Goal: Information Seeking & Learning: Learn about a topic

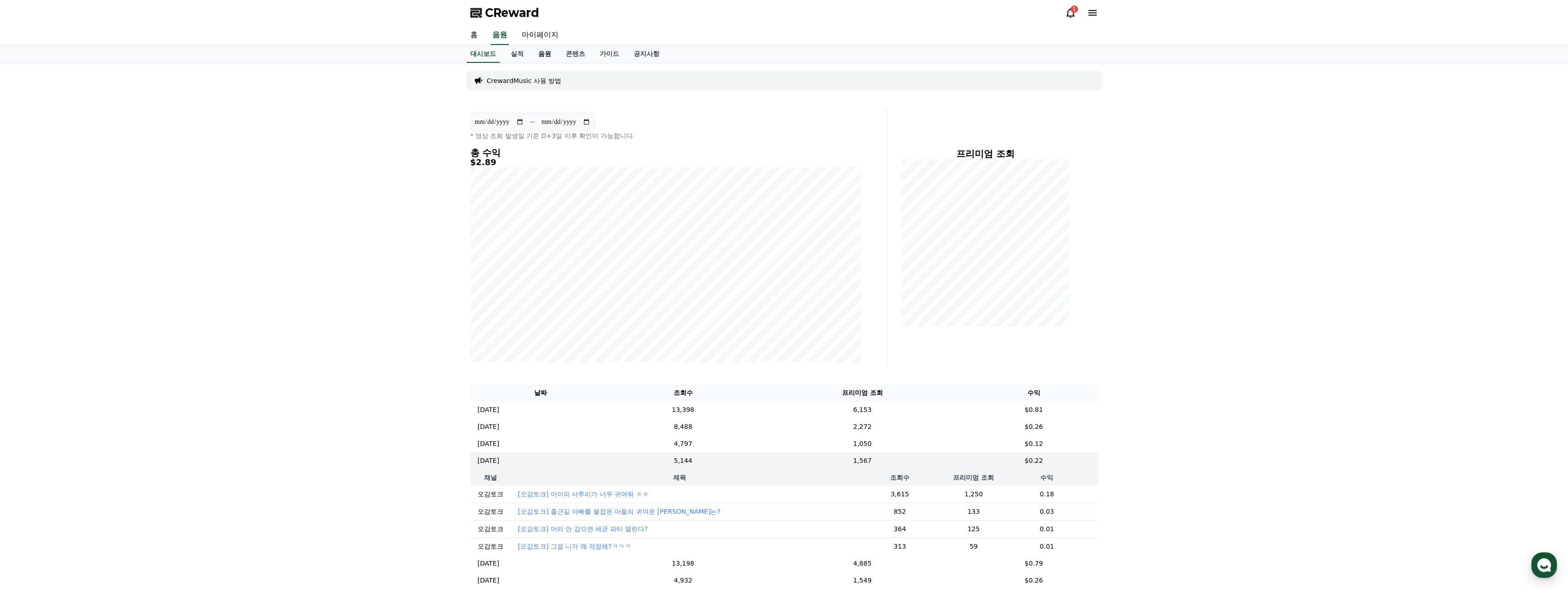
click at [544, 54] on link "음원" at bounding box center [544, 54] width 27 height 18
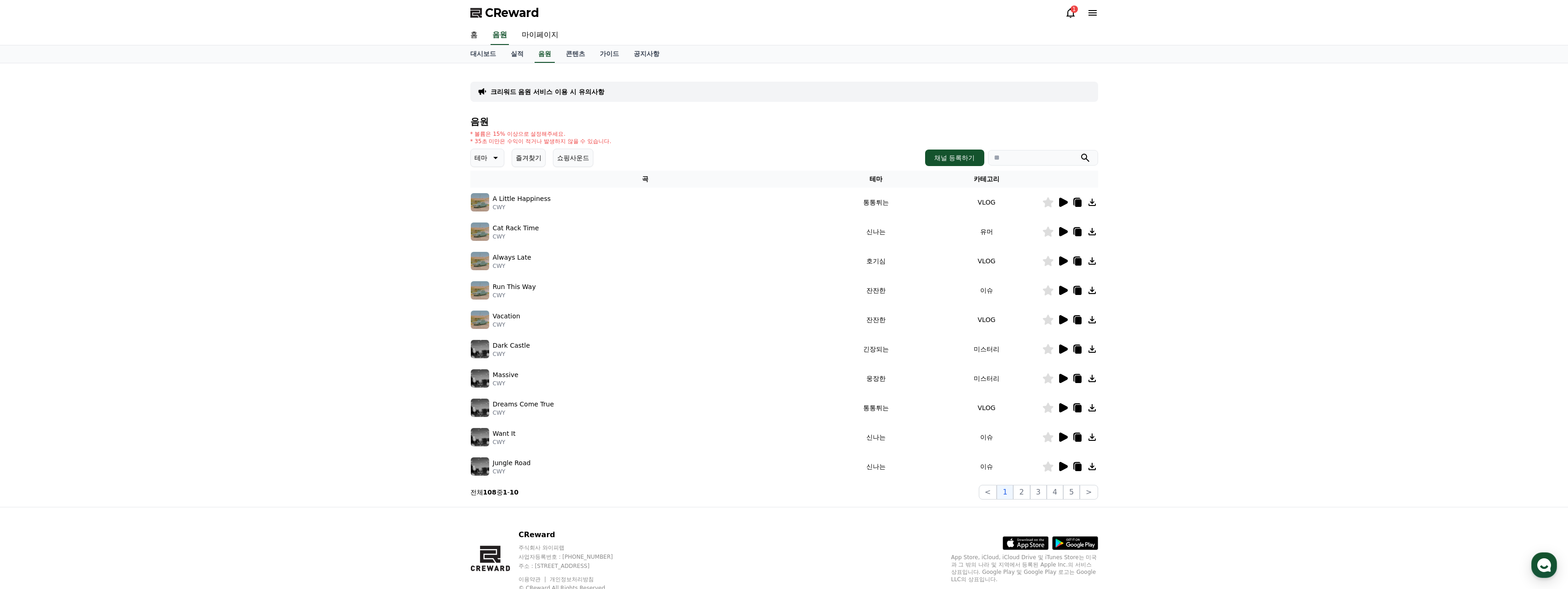
click at [496, 159] on icon at bounding box center [495, 158] width 11 height 11
click at [490, 238] on button "잔잔한" at bounding box center [485, 239] width 27 height 20
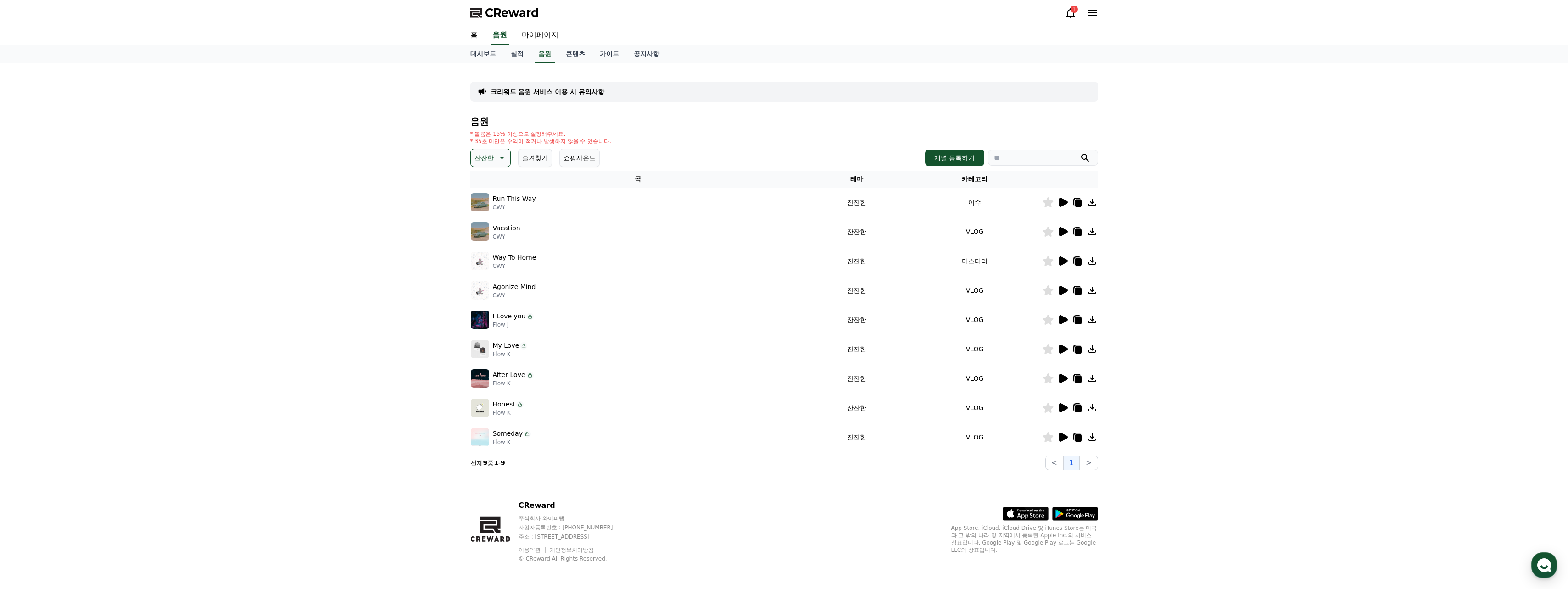
click at [1060, 204] on icon at bounding box center [1063, 202] width 9 height 9
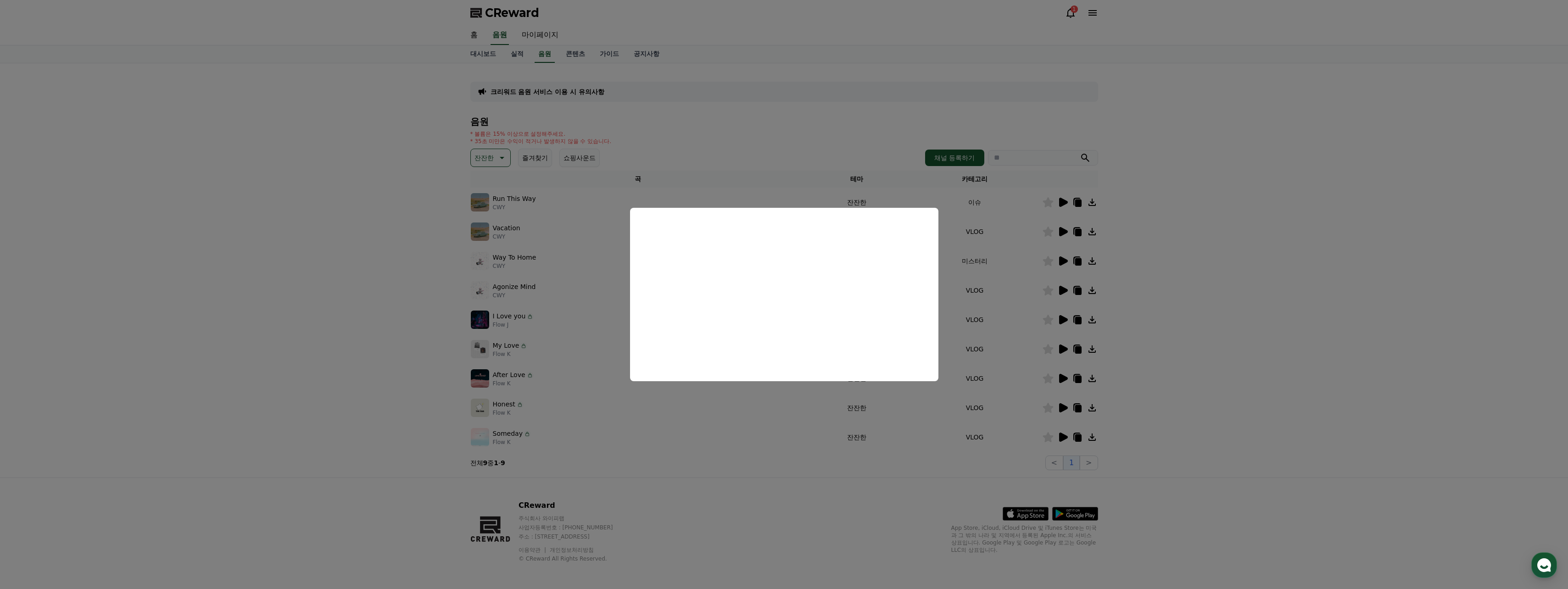
click at [419, 228] on button "close modal" at bounding box center [784, 294] width 1568 height 589
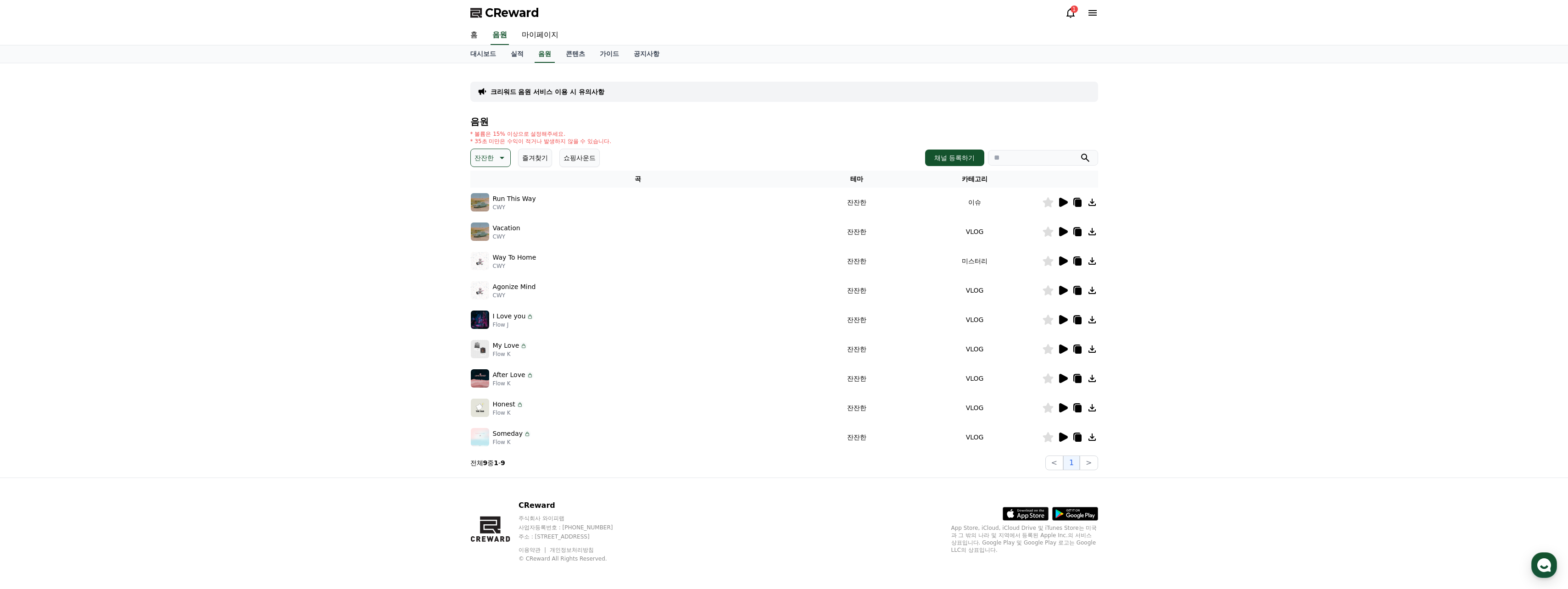
click at [506, 158] on icon at bounding box center [501, 158] width 11 height 11
click at [483, 198] on button "슬픈" at bounding box center [481, 193] width 20 height 20
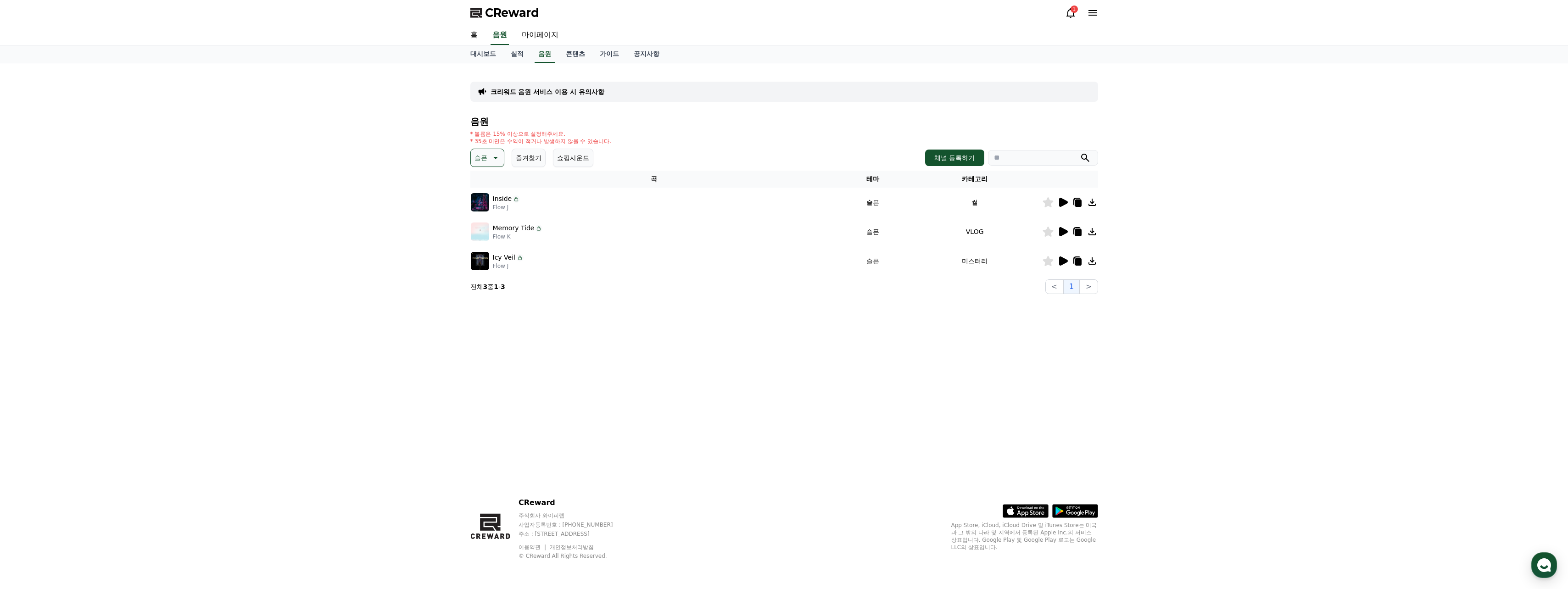
click at [497, 158] on icon at bounding box center [495, 158] width 11 height 11
click at [491, 212] on button "감동적인" at bounding box center [488, 209] width 33 height 20
click at [536, 197] on icon at bounding box center [537, 198] width 1 height 2
click at [1066, 203] on icon at bounding box center [1063, 202] width 9 height 9
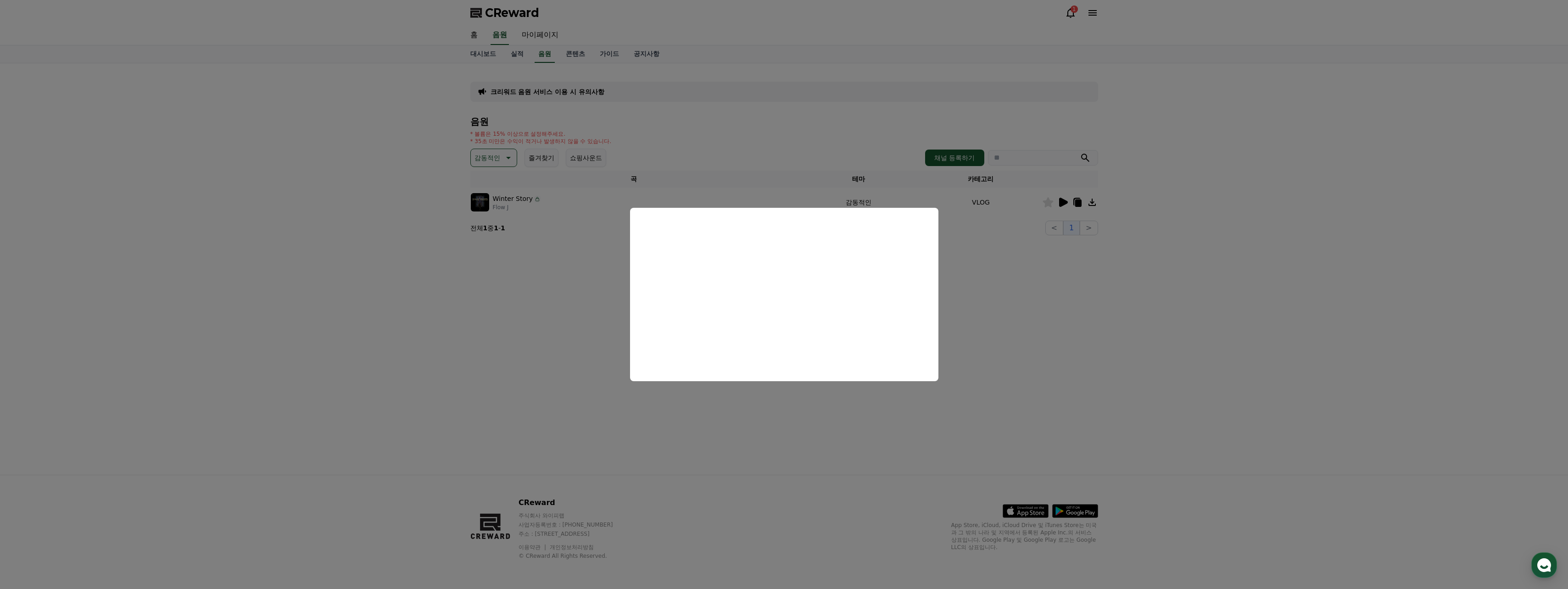
click at [789, 125] on button "close modal" at bounding box center [784, 294] width 1568 height 589
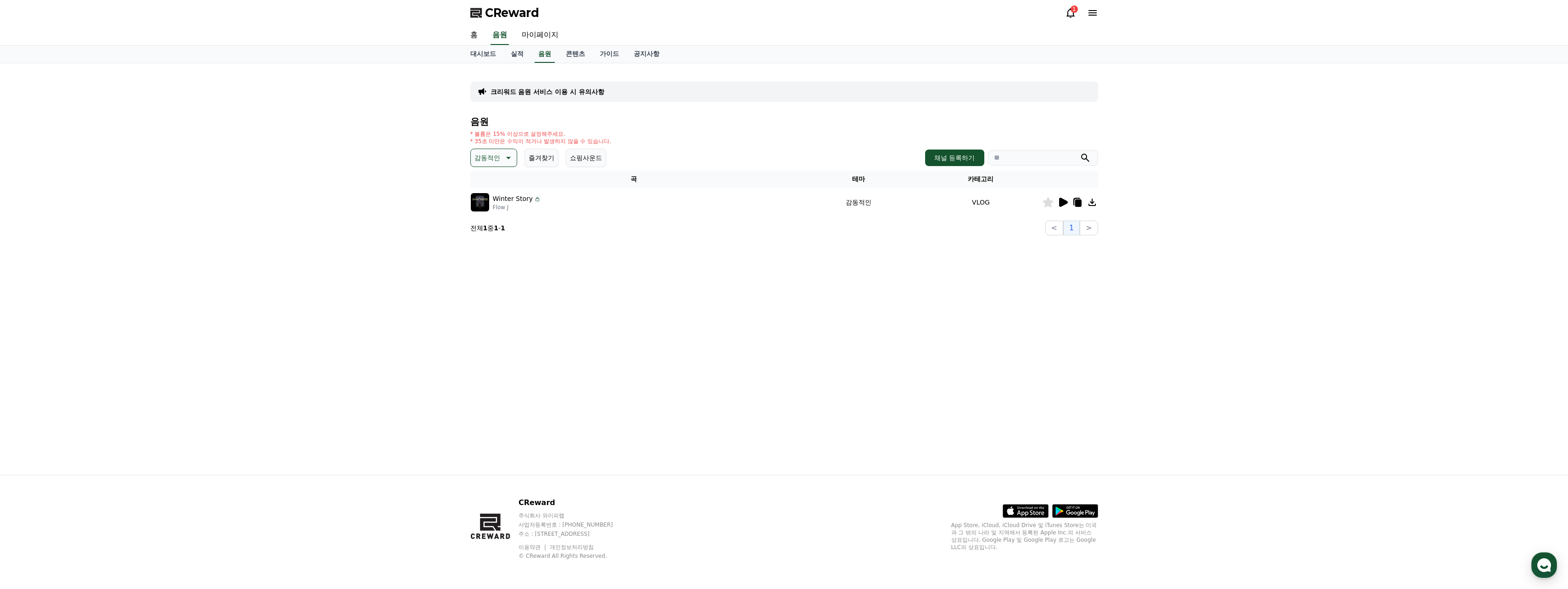
drag, startPoint x: 704, startPoint y: 159, endPoint x: 692, endPoint y: 156, distance: 12.4
click at [692, 156] on div "감동적인 즐겨찾기 쇼핑사운드 채널 등록하기" at bounding box center [784, 158] width 628 height 18
click at [508, 156] on icon at bounding box center [508, 158] width 11 height 11
click at [491, 210] on button "어두운" at bounding box center [485, 207] width 27 height 20
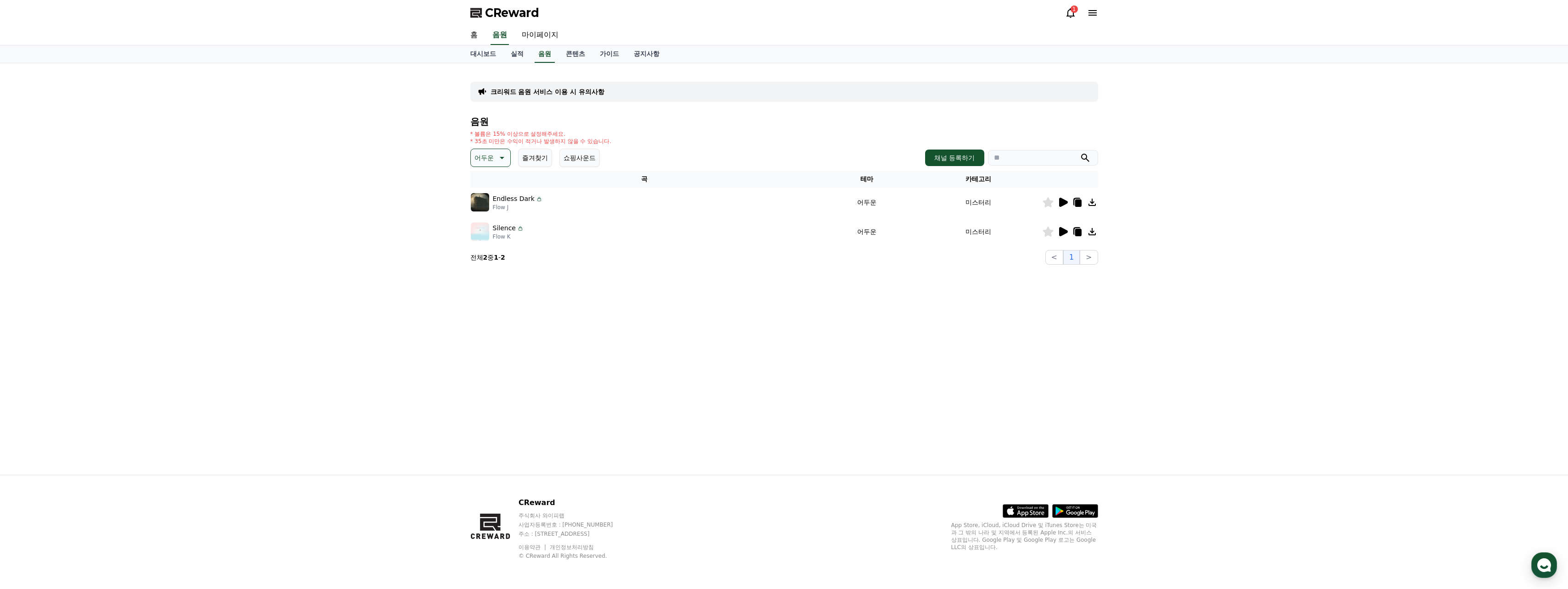
click at [500, 156] on icon at bounding box center [501, 158] width 11 height 11
click at [495, 206] on button "환상적인" at bounding box center [488, 206] width 33 height 20
click at [486, 158] on p "환상적인" at bounding box center [488, 158] width 26 height 13
click at [491, 229] on button "호기심" at bounding box center [485, 229] width 27 height 20
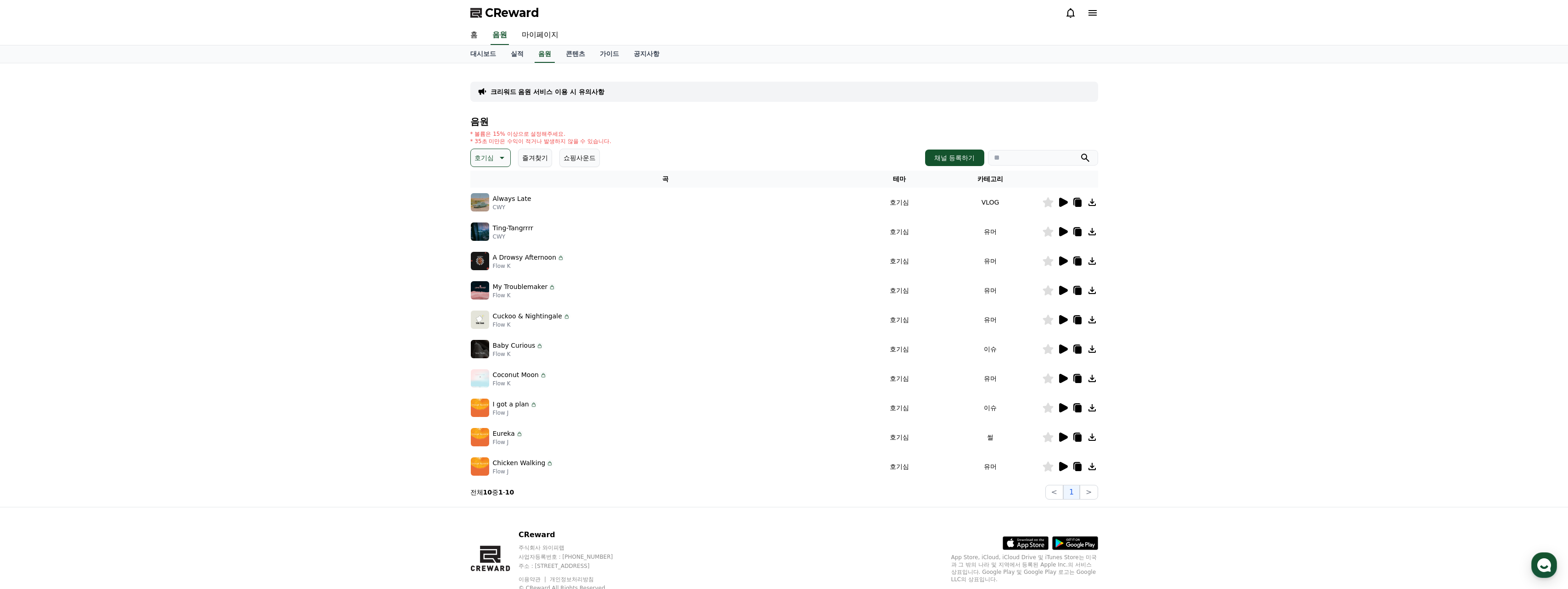
click at [494, 167] on div "음원 * 볼륨은 15% 이상으로 설정해주세요. * 35초 미만은 수익이 적거나 발생하지 않을 수 있습니다. 호기심 즐겨찾기 쇼핑사운드 채널 등…" at bounding box center [784, 307] width 628 height 383
click at [499, 161] on icon at bounding box center [501, 158] width 11 height 11
click at [488, 207] on button "어두운" at bounding box center [485, 207] width 27 height 20
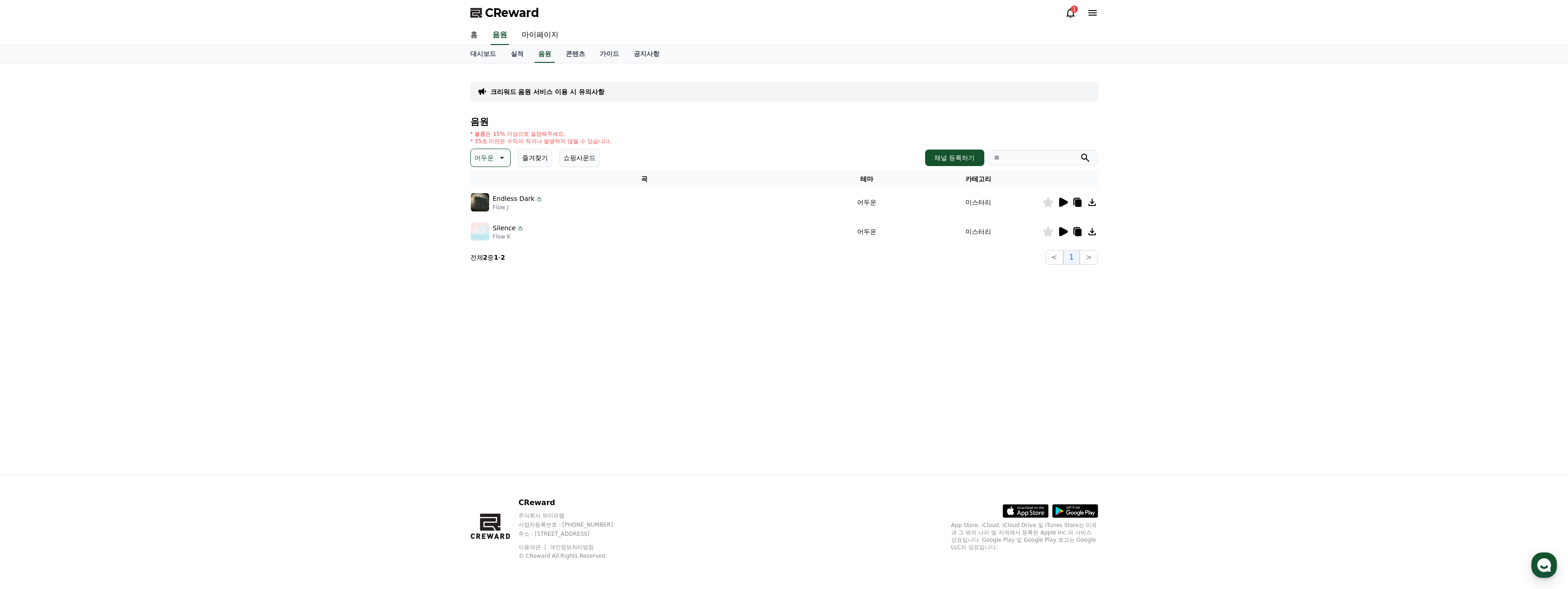
click at [500, 157] on icon at bounding box center [502, 158] width 5 height 2
click at [481, 256] on button "반전" at bounding box center [481, 257] width 20 height 20
click at [488, 158] on button "반전" at bounding box center [488, 158] width 34 height 18
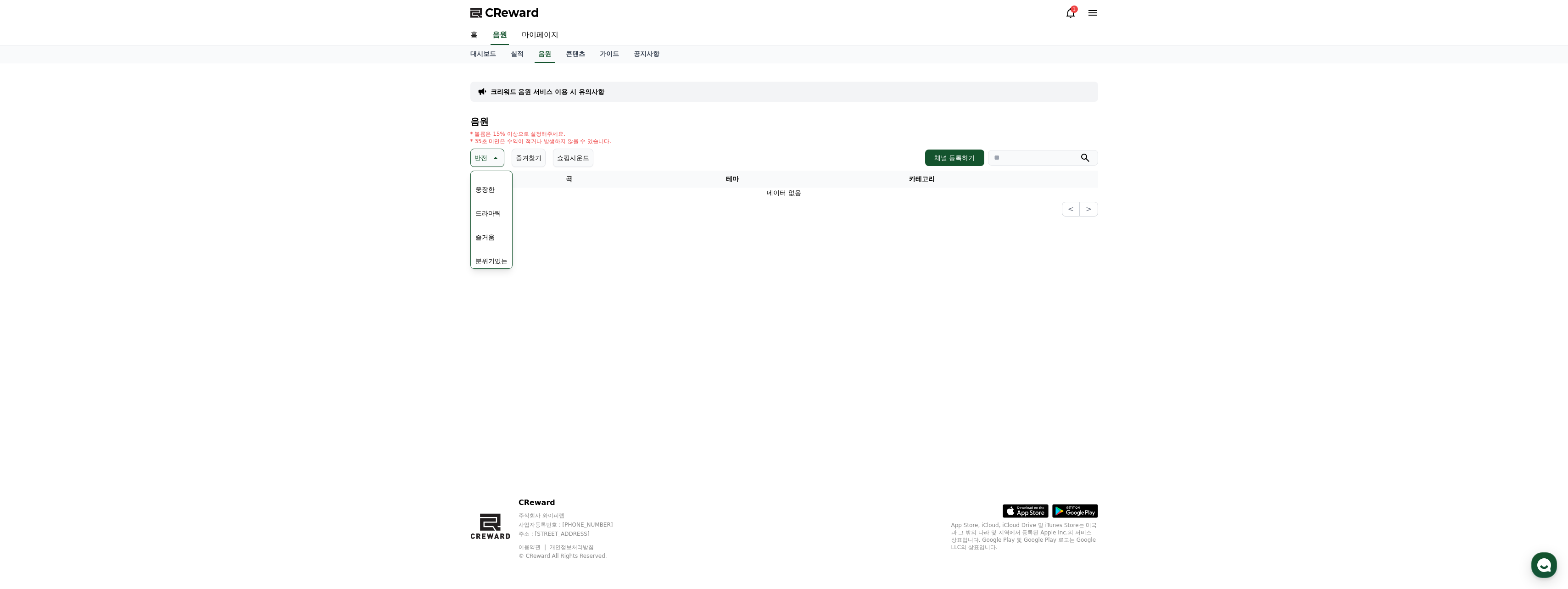
click at [487, 214] on button "드라마틱" at bounding box center [488, 213] width 33 height 20
click at [495, 158] on p "드라마틱" at bounding box center [488, 158] width 26 height 13
click at [491, 234] on button "긴장되는" at bounding box center [488, 233] width 33 height 20
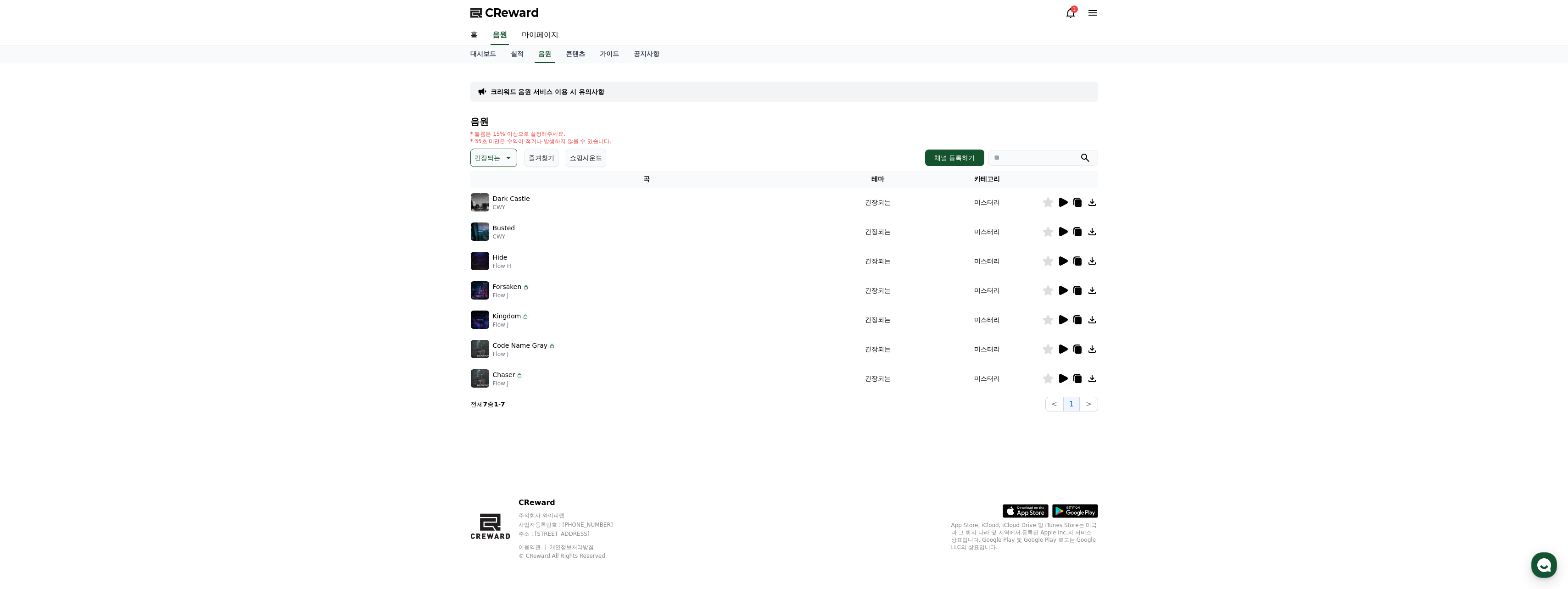
click at [1062, 203] on icon at bounding box center [1063, 202] width 9 height 9
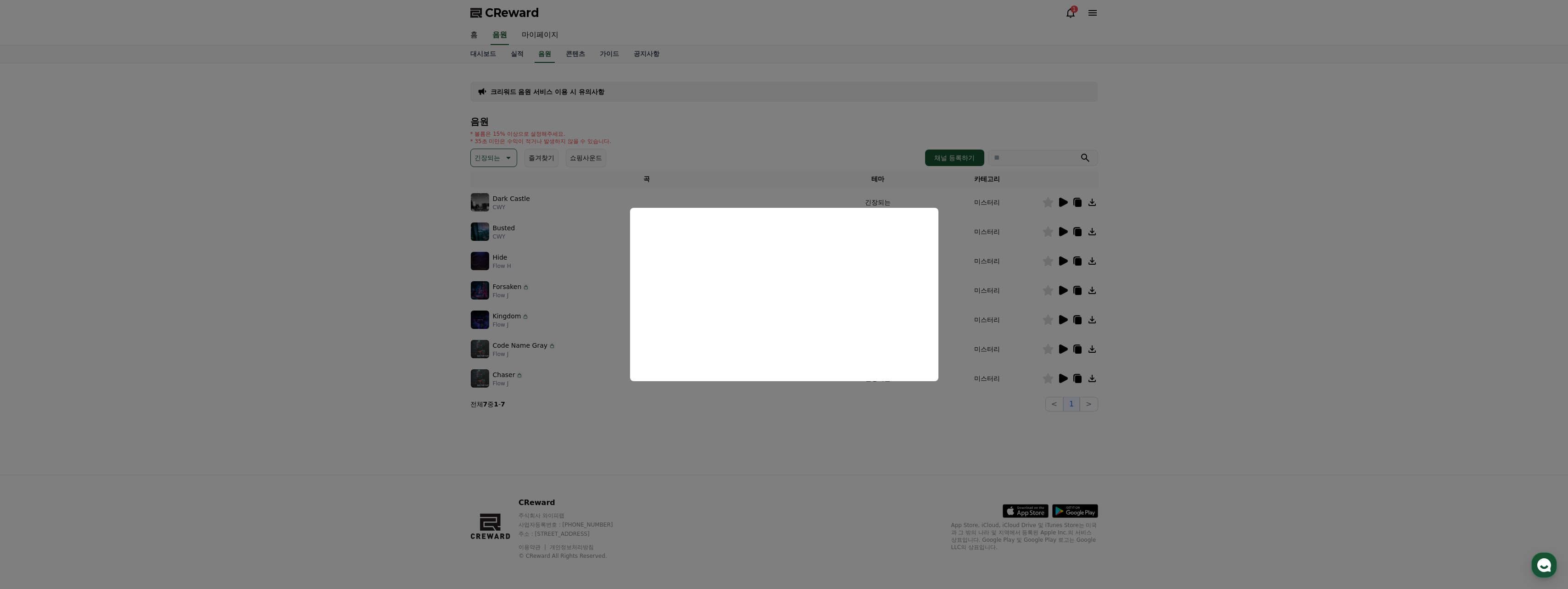
click at [780, 157] on button "close modal" at bounding box center [784, 294] width 1568 height 589
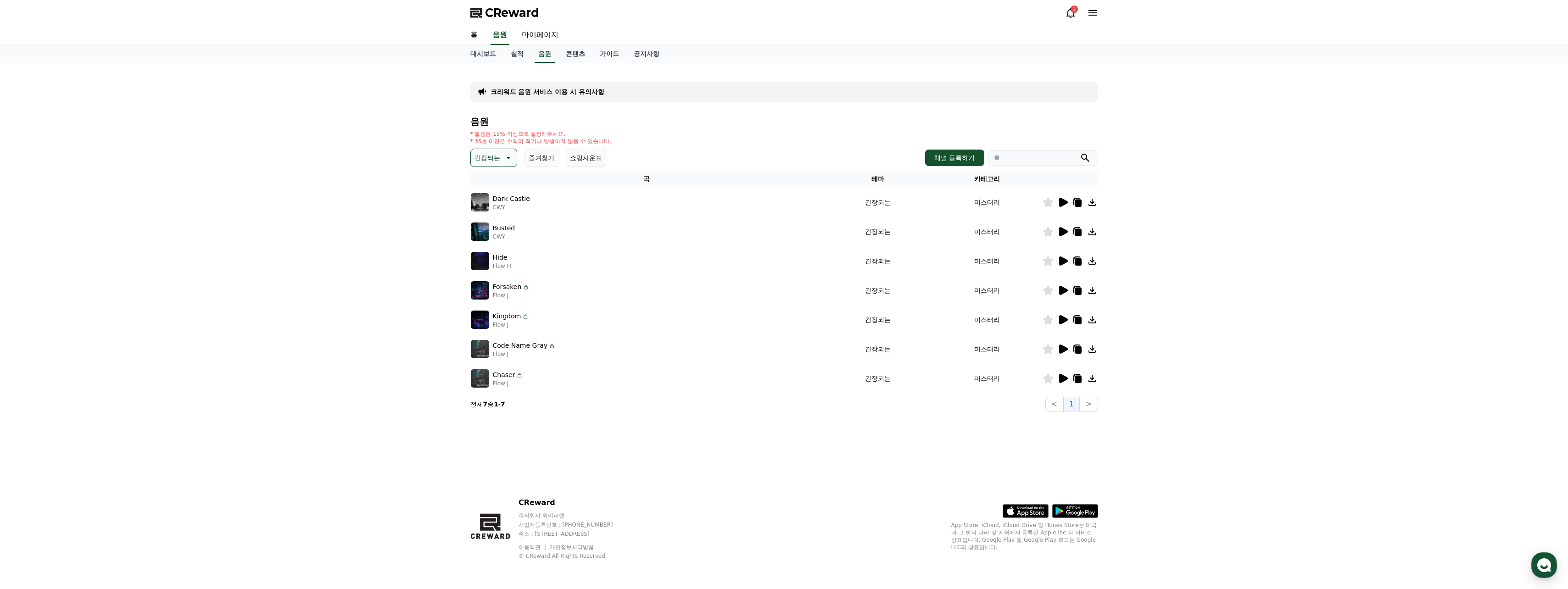
click at [1066, 231] on icon at bounding box center [1063, 231] width 9 height 9
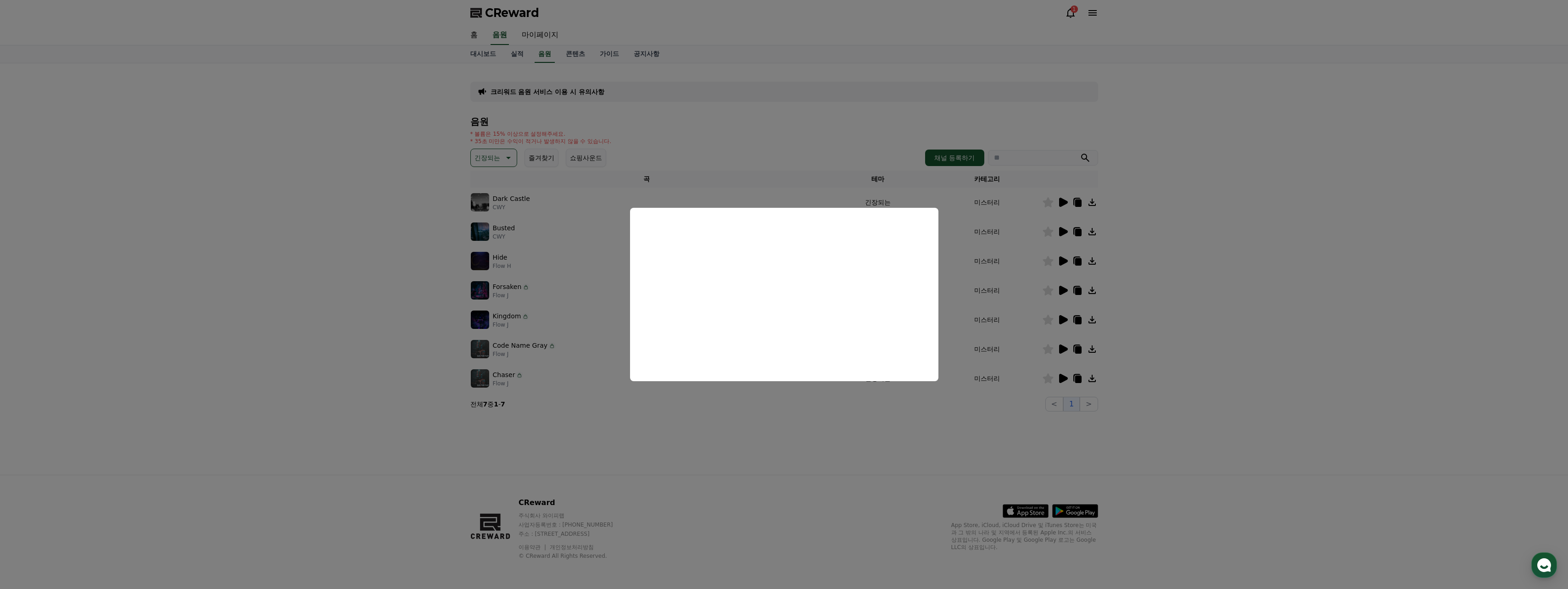
click at [712, 133] on button "close modal" at bounding box center [784, 294] width 1568 height 589
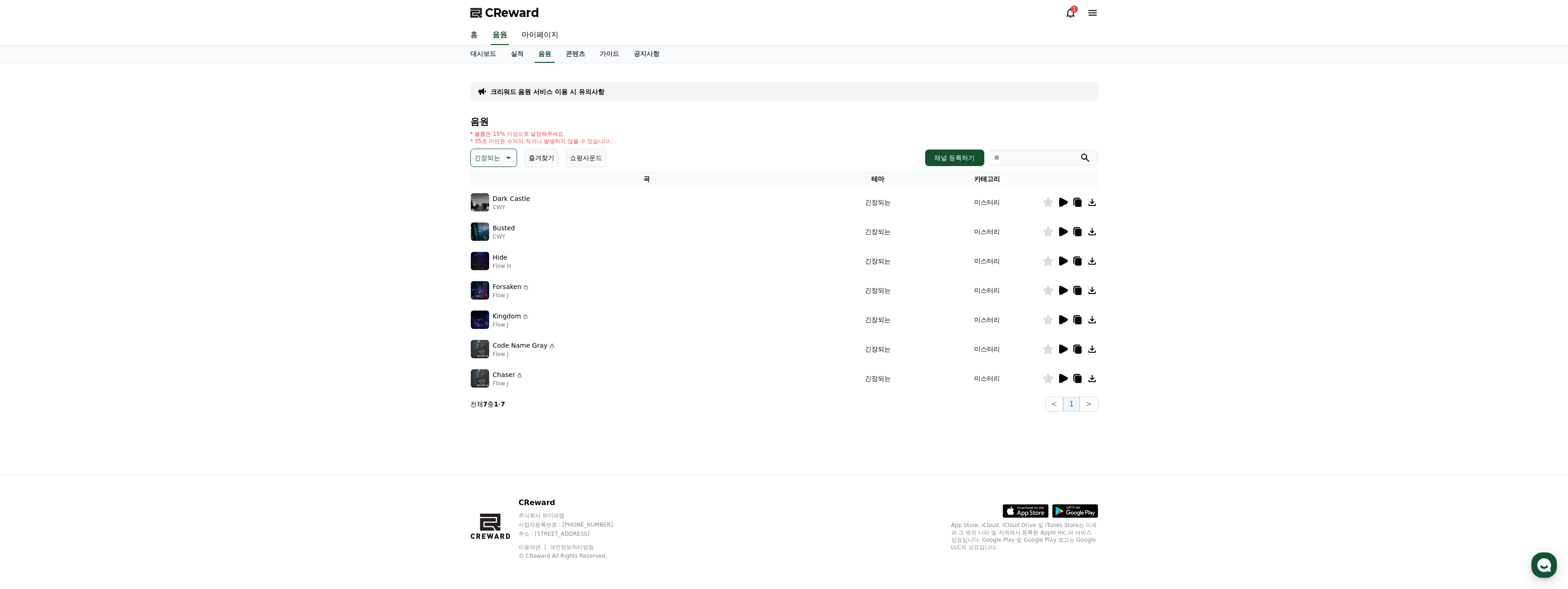
click at [484, 260] on img at bounding box center [480, 261] width 18 height 18
click at [1062, 259] on icon at bounding box center [1063, 260] width 9 height 9
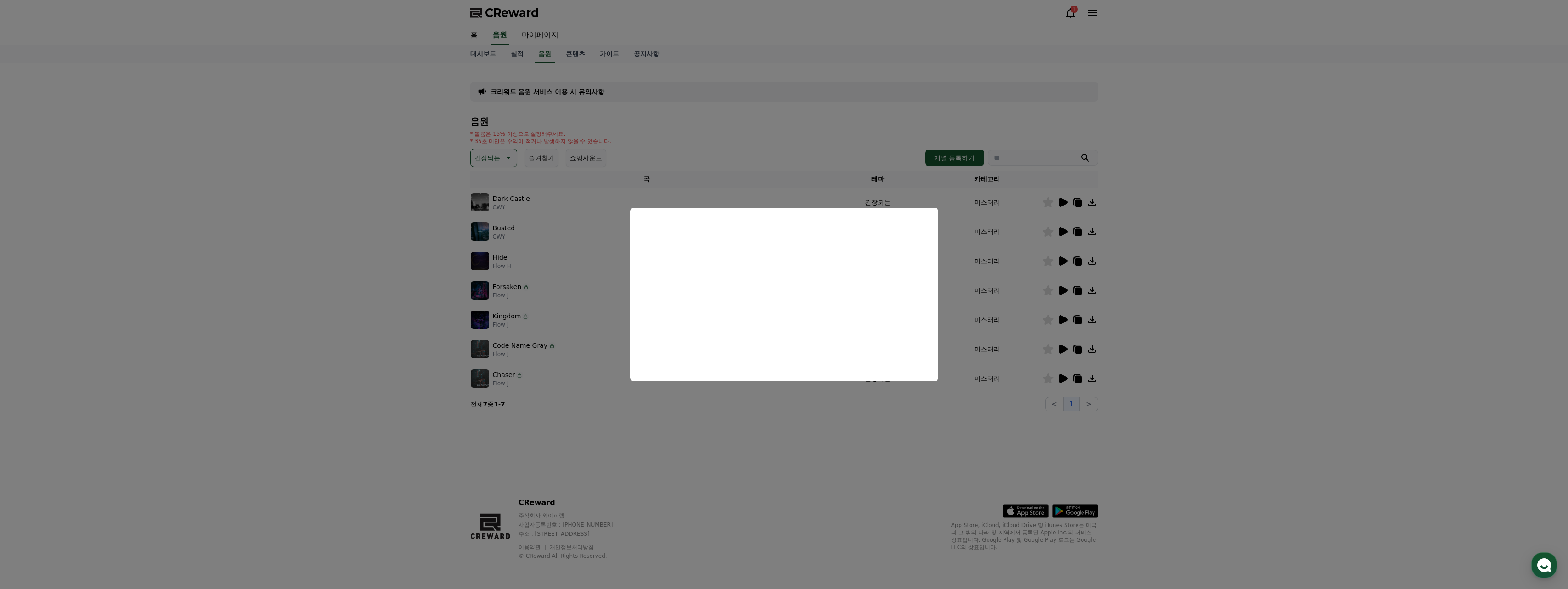
click at [739, 423] on button "close modal" at bounding box center [784, 294] width 1568 height 589
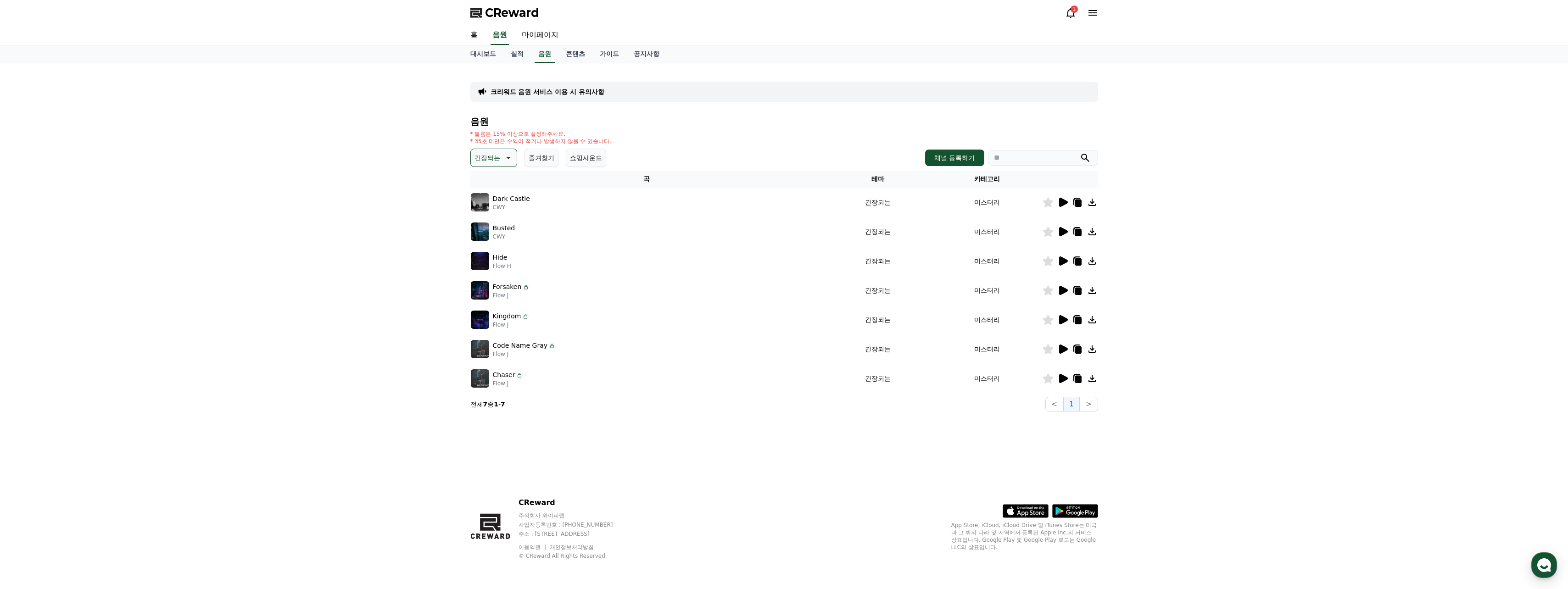
click at [500, 161] on button "긴장되는" at bounding box center [494, 158] width 47 height 18
click at [493, 248] on button "분위기있는" at bounding box center [491, 249] width 40 height 20
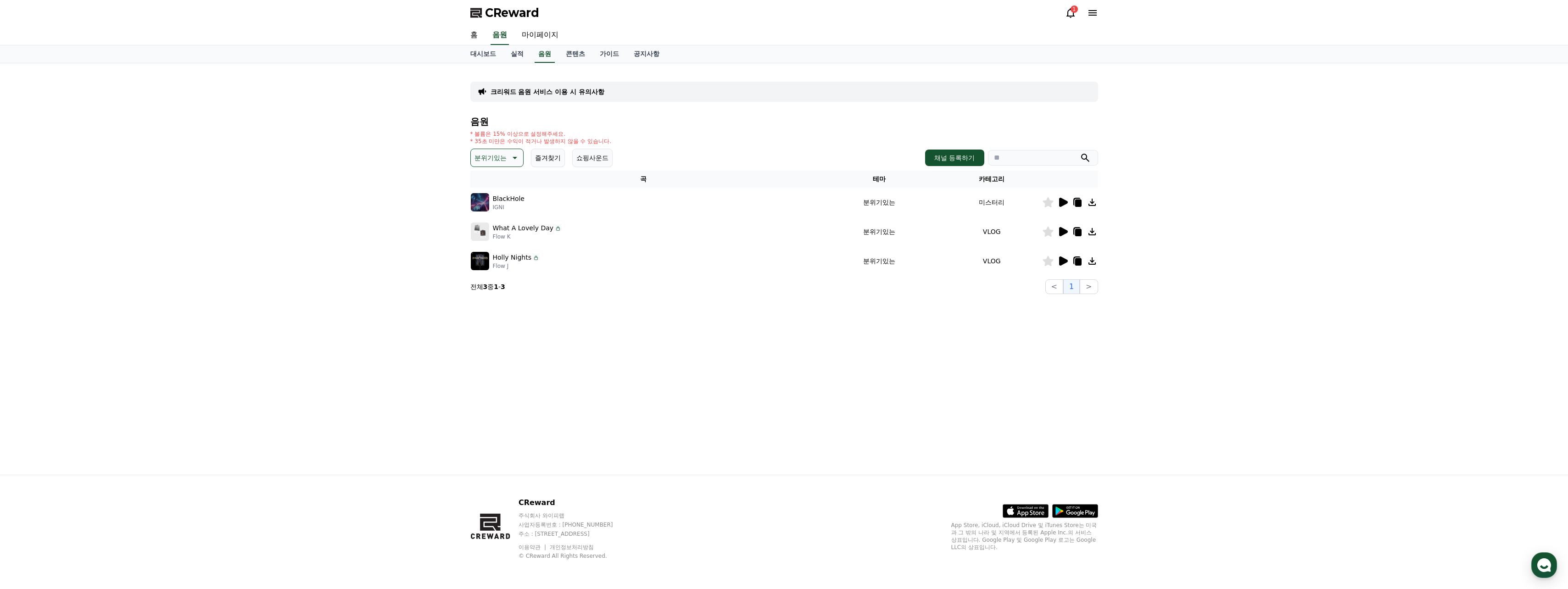
click at [1062, 204] on icon at bounding box center [1063, 202] width 9 height 9
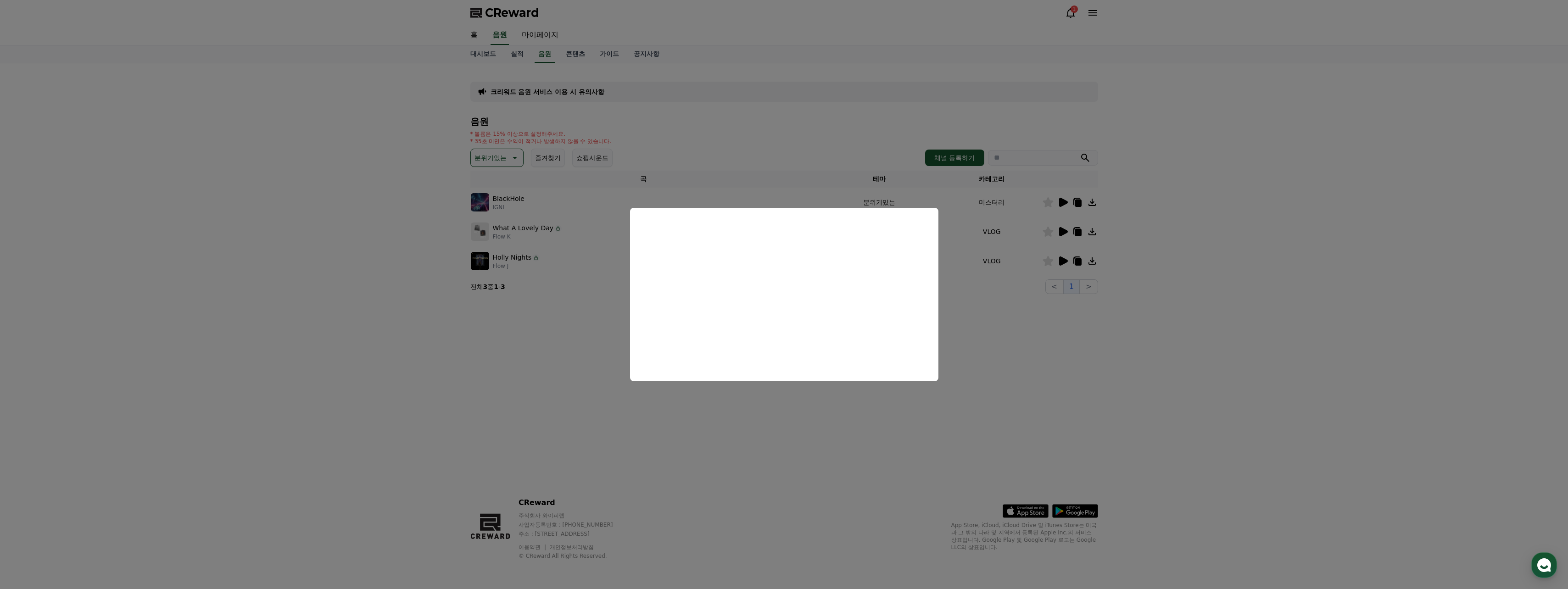
click at [584, 339] on button "close modal" at bounding box center [784, 294] width 1568 height 589
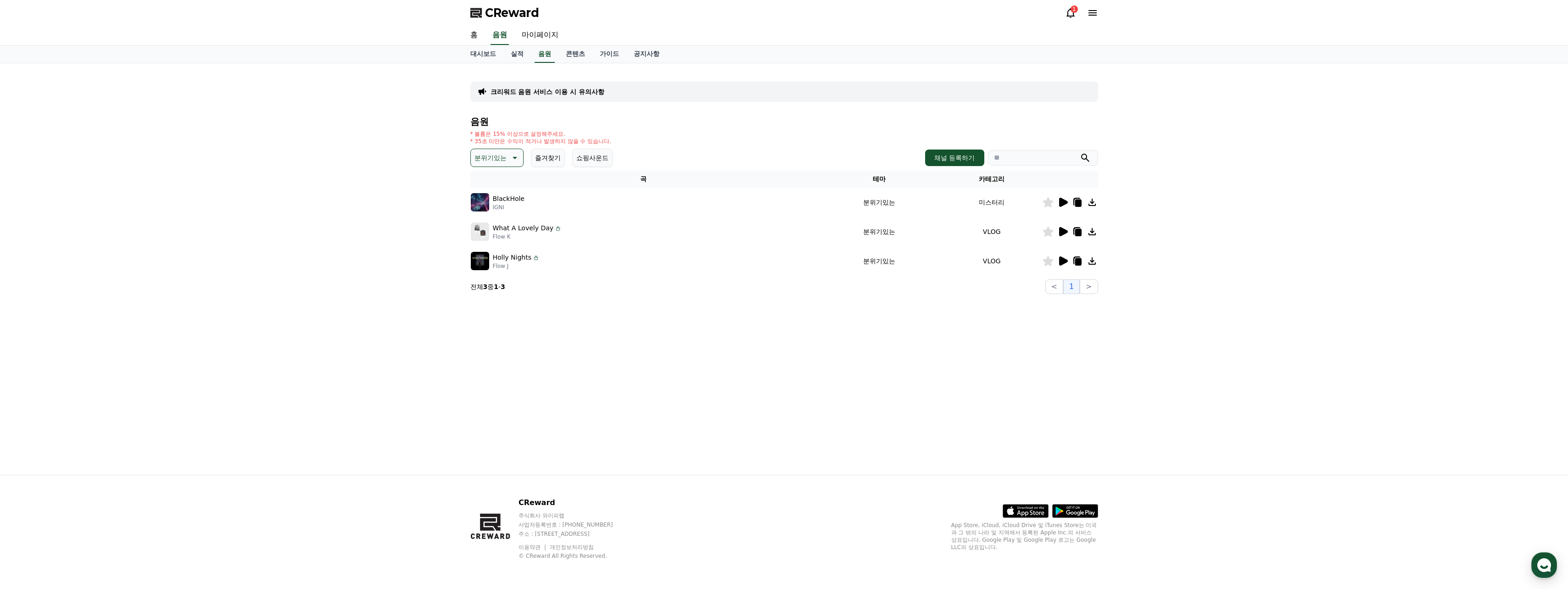
click at [1080, 203] on icon at bounding box center [1078, 203] width 7 height 7
